Goal: Check status: Check status

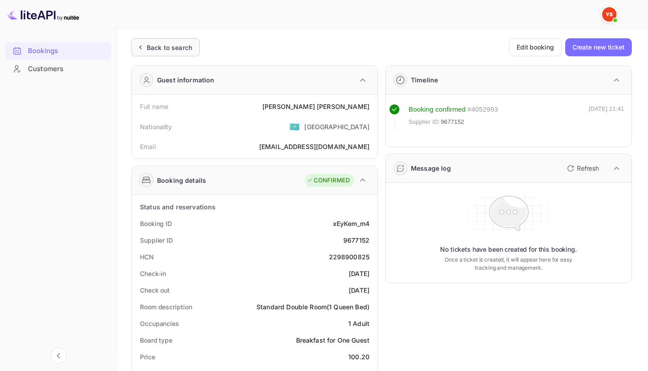
click at [157, 40] on div "Back to search" at bounding box center [165, 47] width 68 height 18
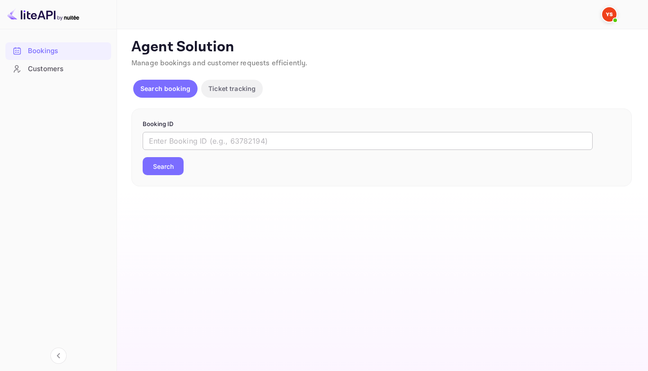
click at [226, 138] on input "text" at bounding box center [368, 141] width 450 height 18
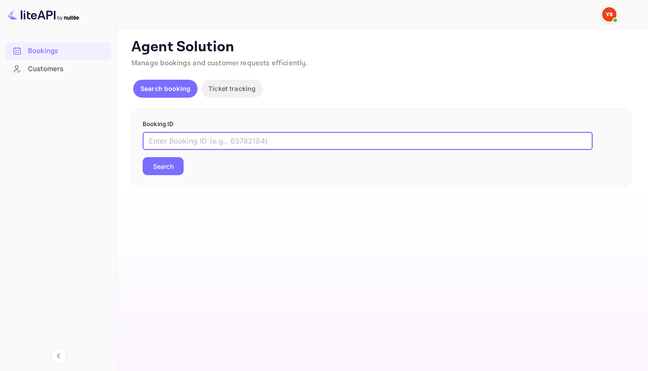
paste input "9559875"
type input "9559875"
click at [143, 157] on button "Search" at bounding box center [163, 166] width 41 height 18
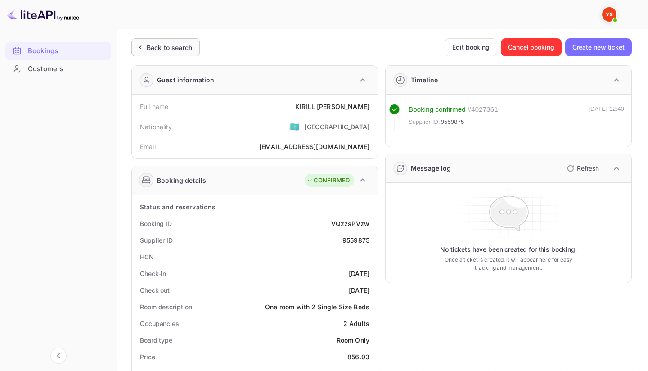
click at [184, 41] on div "Back to search" at bounding box center [165, 47] width 68 height 18
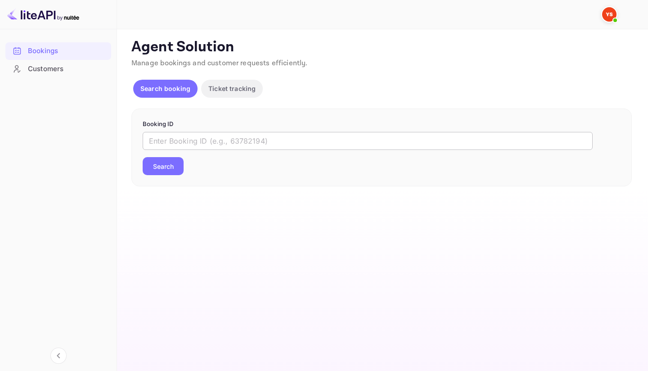
click at [263, 143] on input "text" at bounding box center [368, 141] width 450 height 18
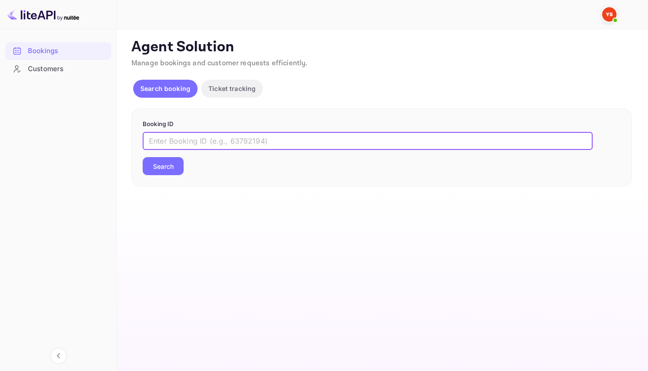
paste input "9560307"
type input "9560307"
click at [178, 163] on button "Search" at bounding box center [163, 166] width 41 height 18
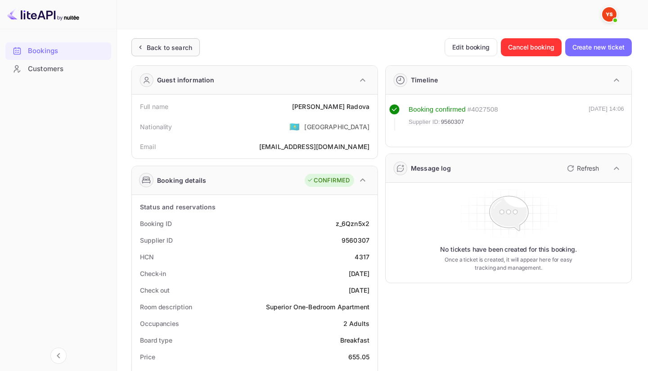
click at [177, 40] on div "Back to search" at bounding box center [165, 47] width 68 height 18
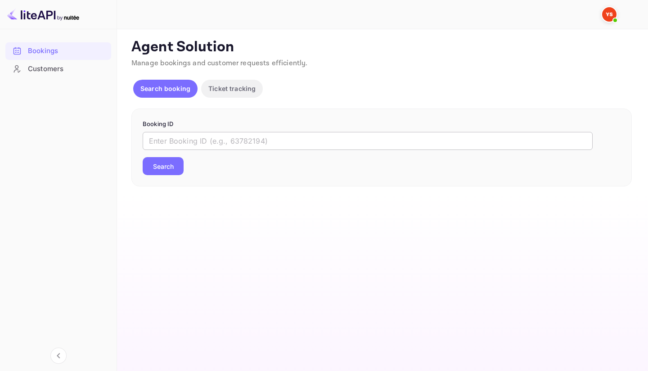
click at [249, 143] on input "text" at bounding box center [368, 141] width 450 height 18
paste input "9712533"
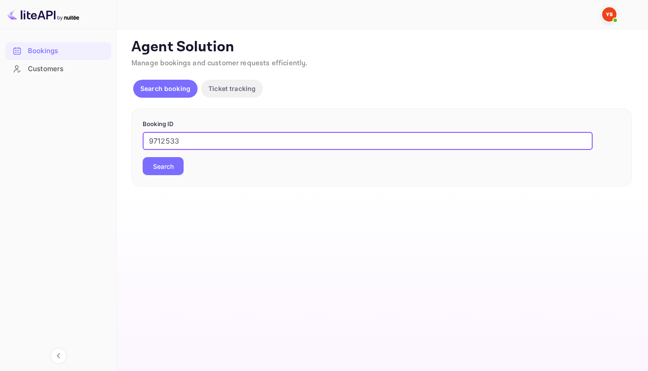
type input "9712533"
click at [169, 166] on button "Search" at bounding box center [163, 166] width 41 height 18
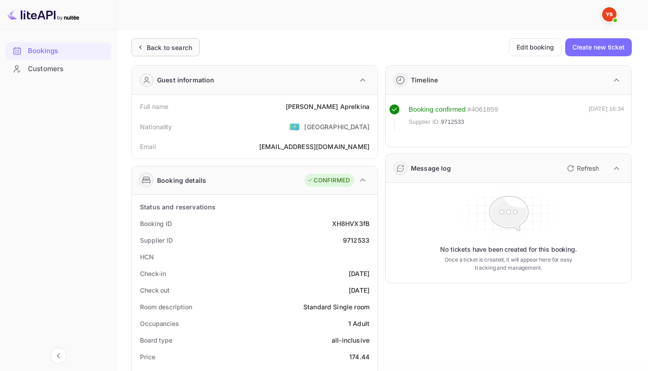
click at [187, 44] on div "Back to search" at bounding box center [169, 47] width 45 height 9
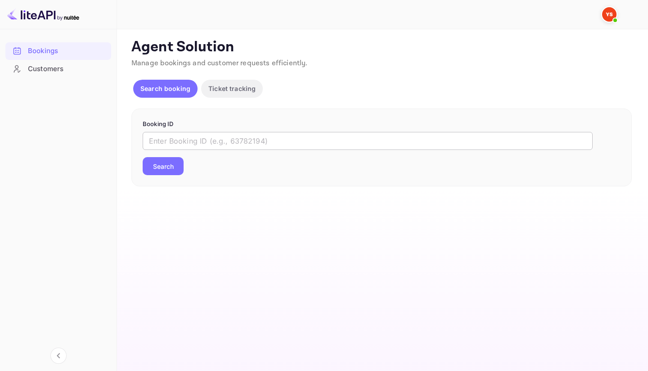
click at [273, 137] on input "text" at bounding box center [368, 141] width 450 height 18
paste input "9664640"
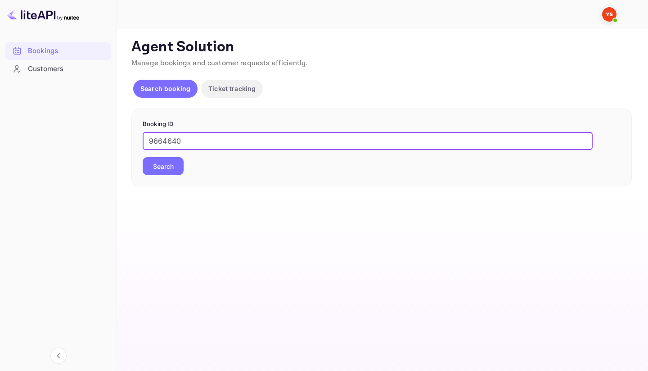
type input "9664640"
click at [149, 175] on div "Booking ID 9664640 ​ Search" at bounding box center [381, 147] width 500 height 78
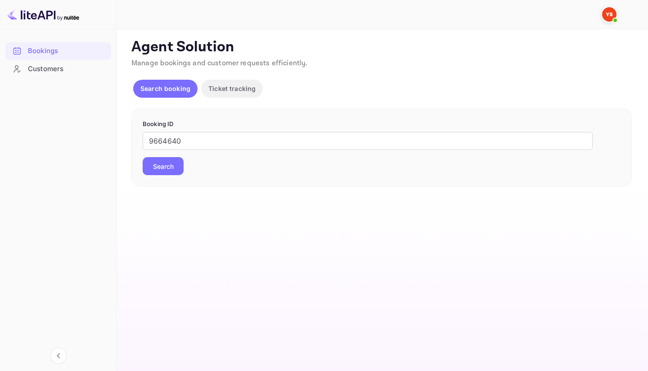
click at [163, 166] on button "Search" at bounding box center [163, 166] width 41 height 18
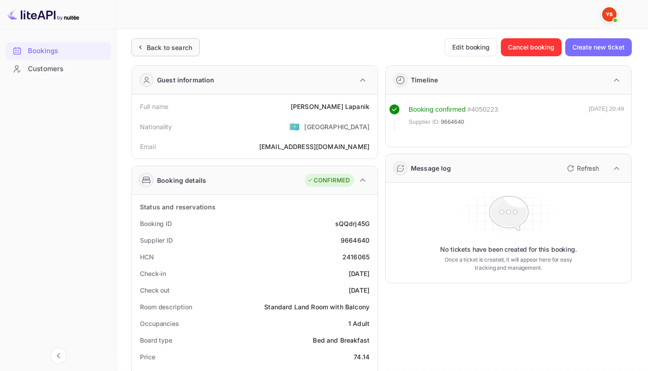
click at [170, 40] on div "Back to search" at bounding box center [165, 47] width 68 height 18
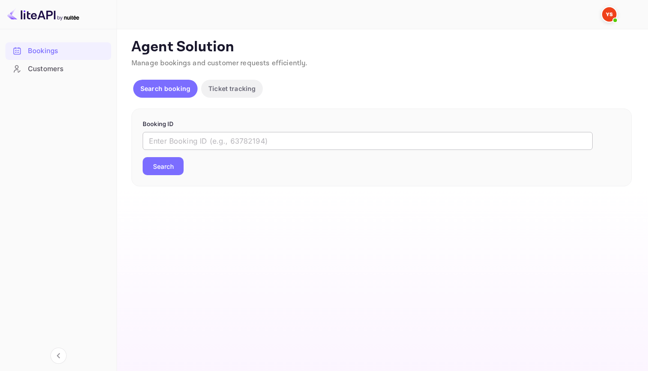
click at [247, 139] on input "text" at bounding box center [368, 141] width 450 height 18
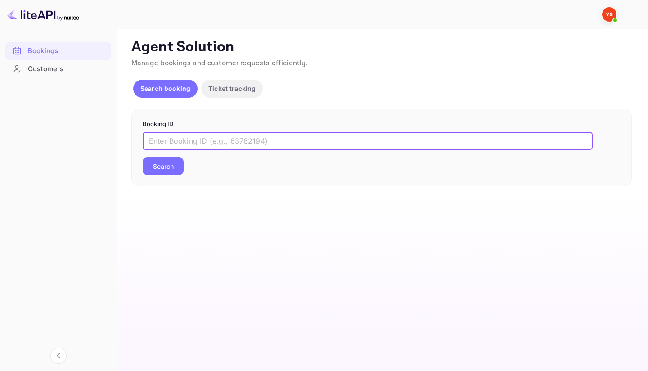
paste input "9683036"
type input "9683036"
click at [167, 167] on button "Search" at bounding box center [163, 166] width 41 height 18
